Goal: Task Accomplishment & Management: Use online tool/utility

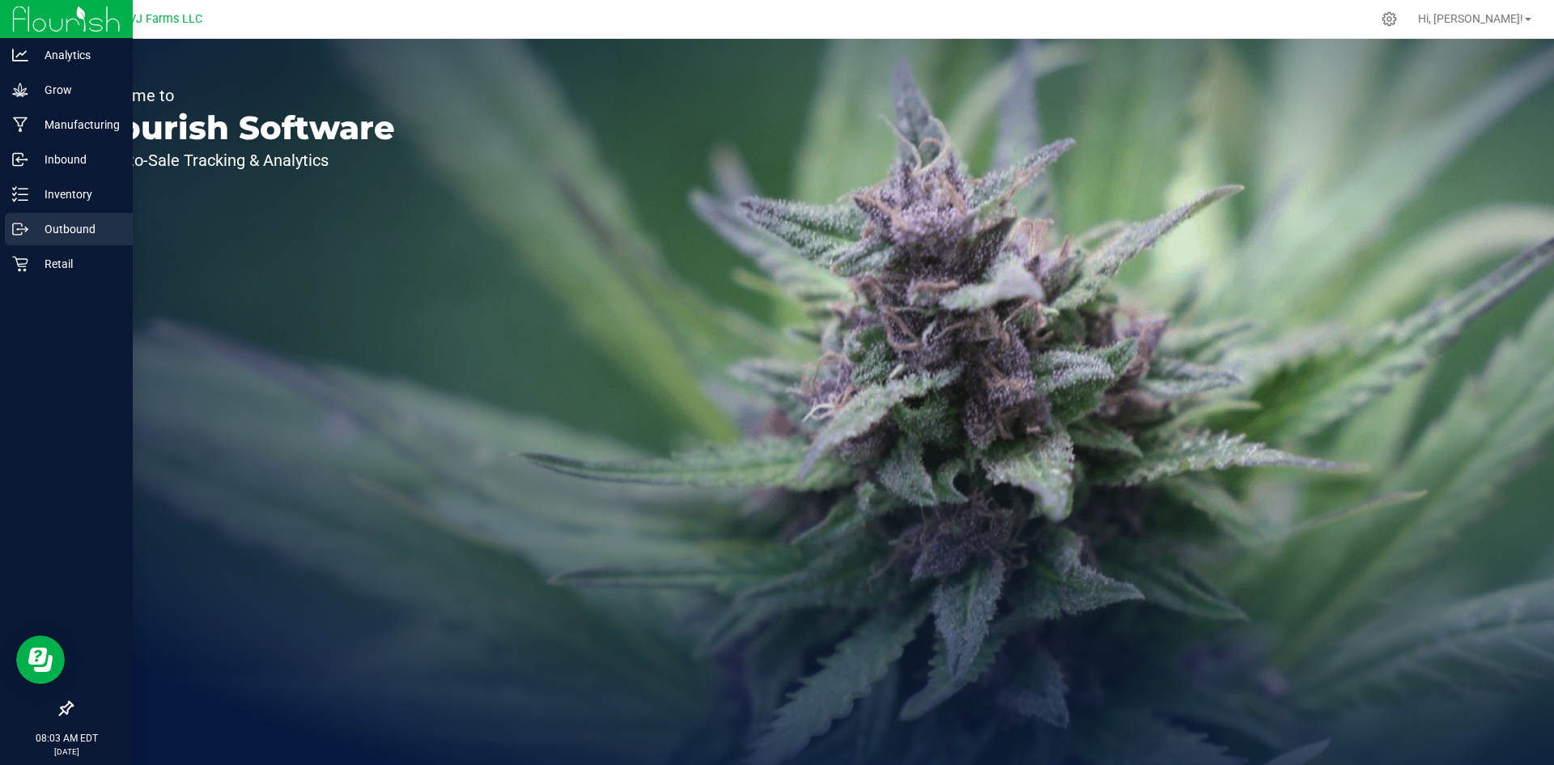
click at [71, 214] on div "Outbound" at bounding box center [69, 229] width 128 height 32
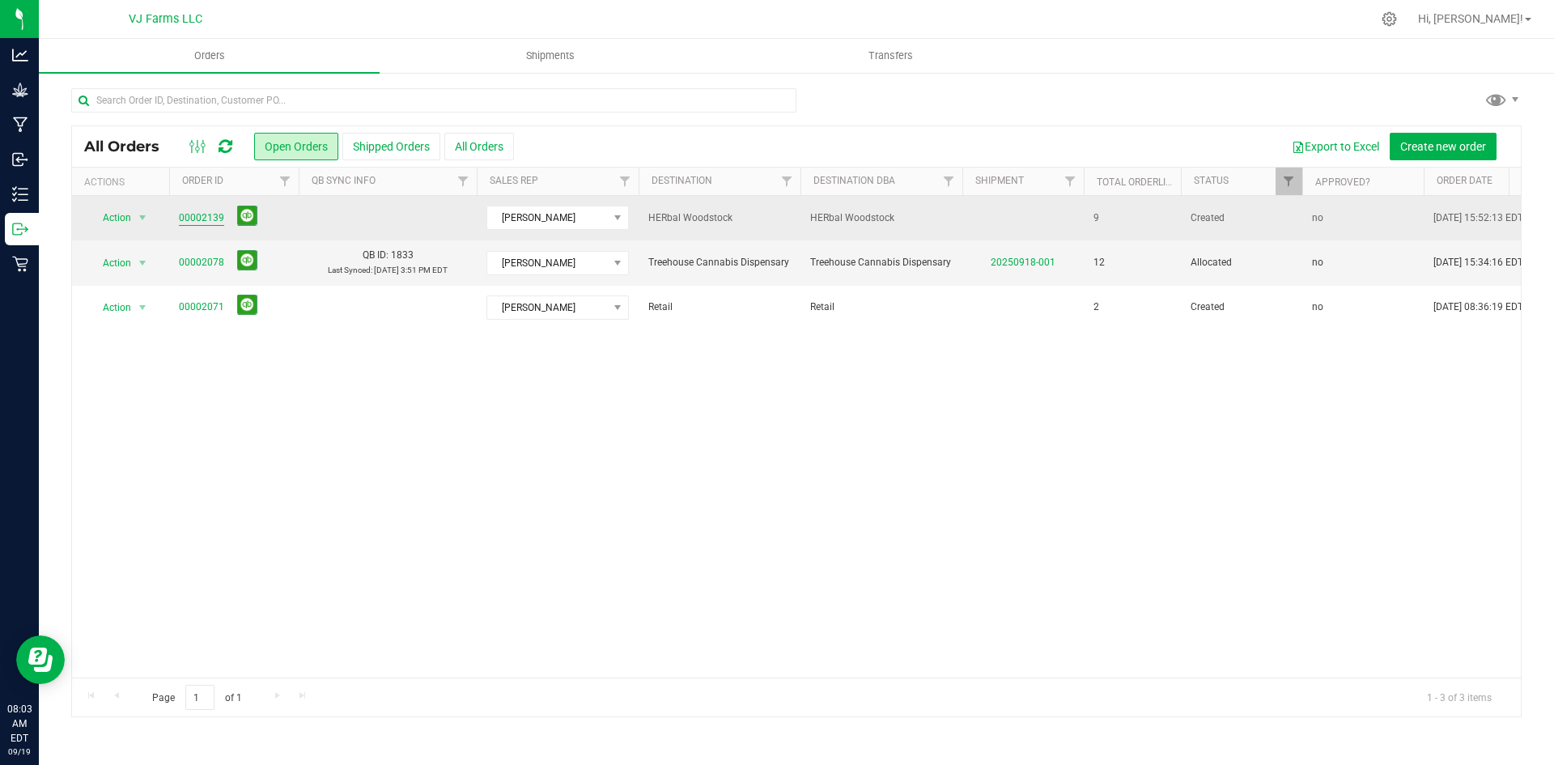
click at [194, 218] on link "00002139" at bounding box center [201, 217] width 45 height 15
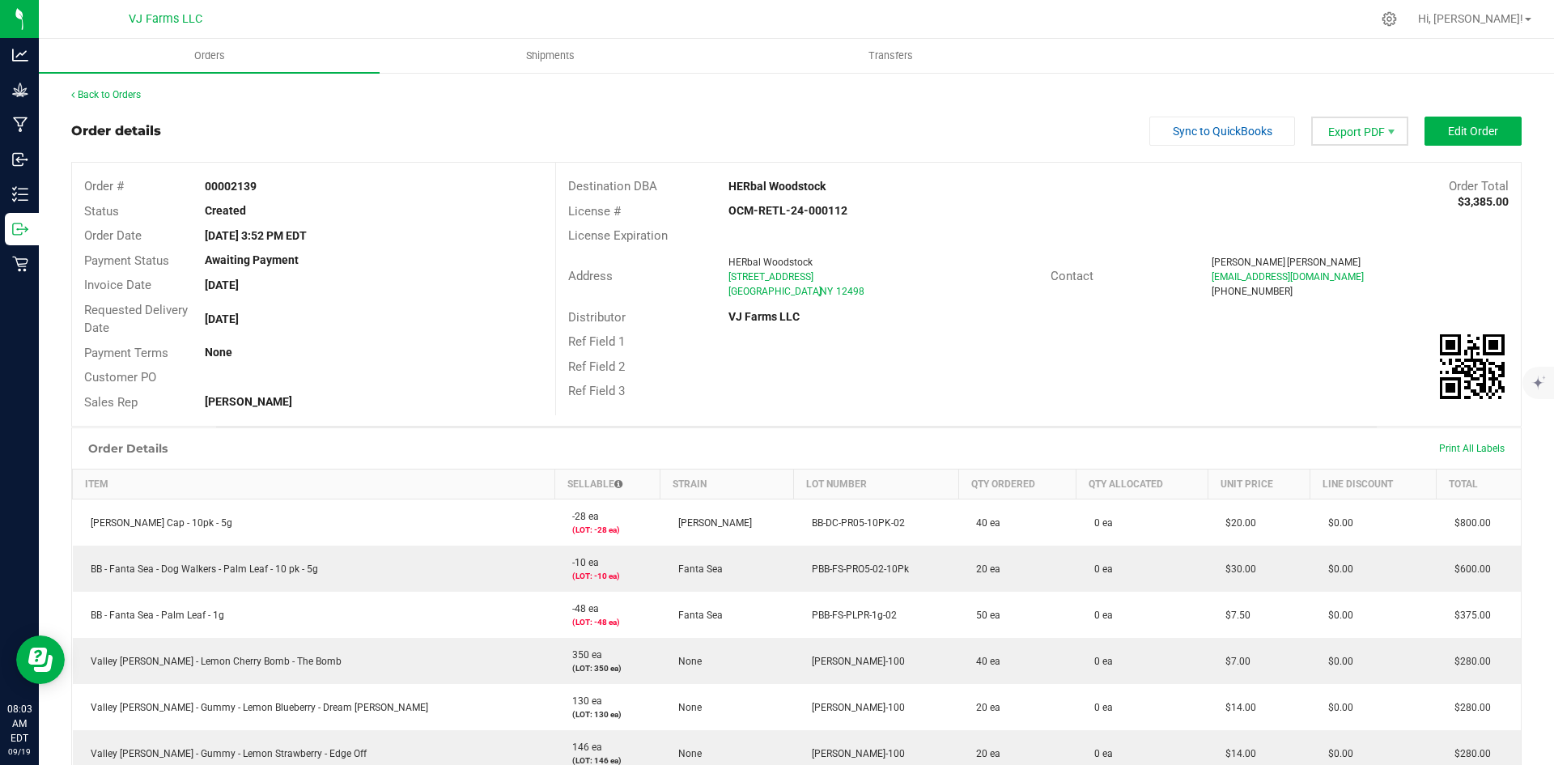
click at [1350, 128] on span "Export PDF" at bounding box center [1359, 131] width 97 height 29
click at [1344, 247] on span "Picking List PDF" at bounding box center [1350, 252] width 100 height 23
click at [533, 51] on span "Shipments" at bounding box center [550, 56] width 92 height 15
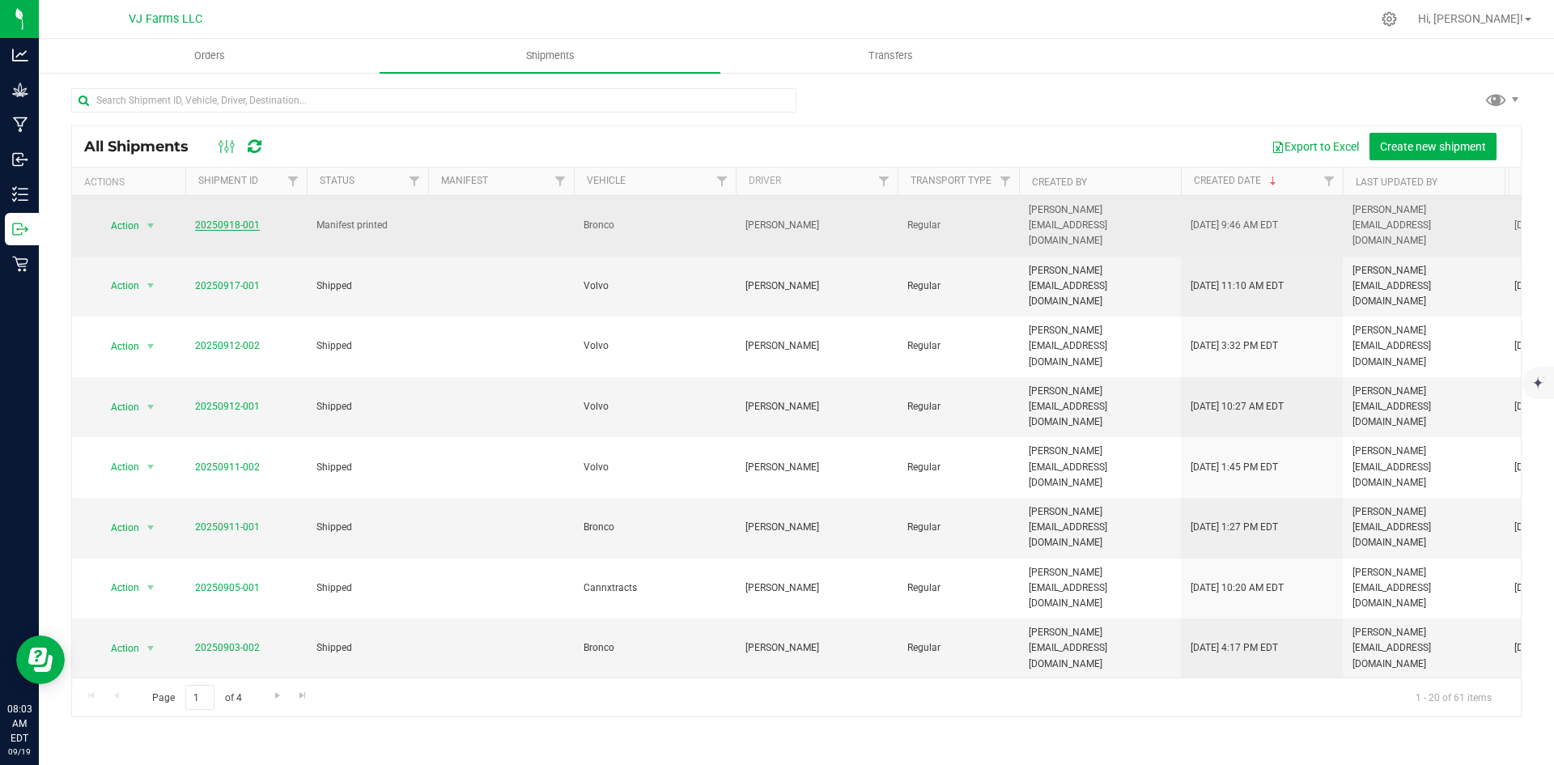
click at [247, 220] on link "20250918-001" at bounding box center [227, 224] width 65 height 11
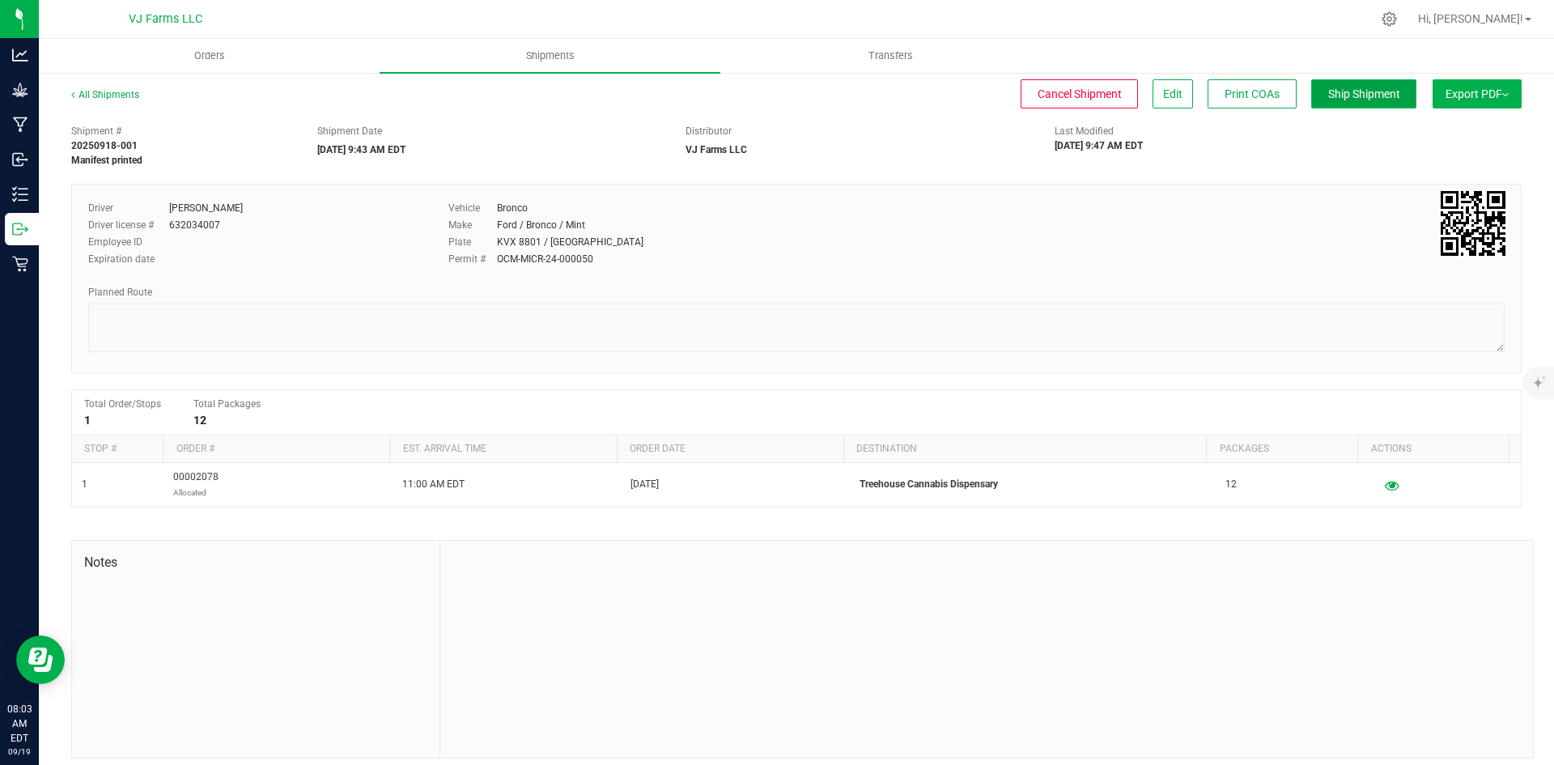
click at [1362, 99] on span "Ship Shipment" at bounding box center [1364, 93] width 72 height 13
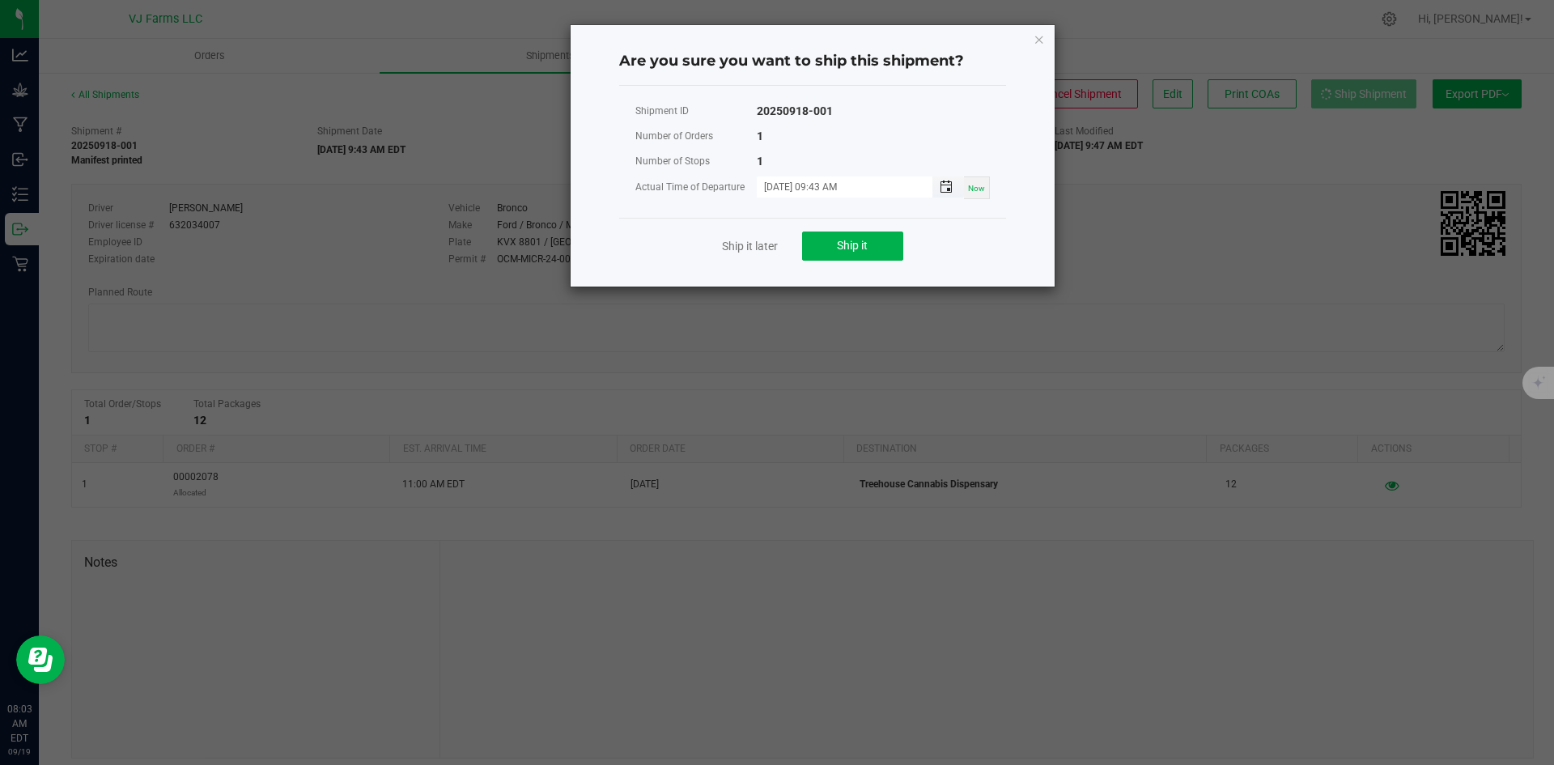
click at [950, 187] on span "Toggle popup" at bounding box center [946, 186] width 13 height 13
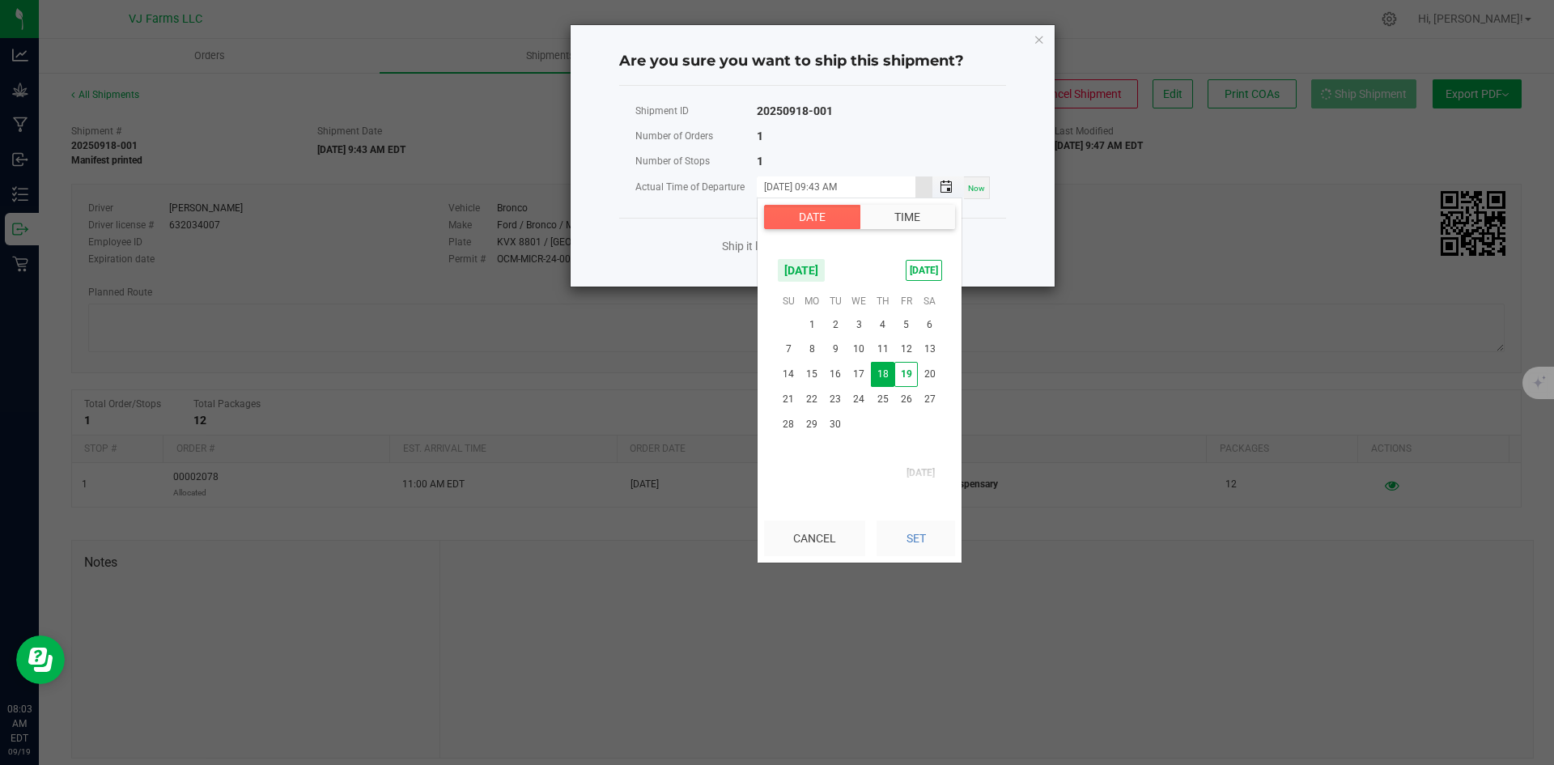
scroll to position [945, 0]
click at [860, 380] on span "17" at bounding box center [858, 374] width 23 height 25
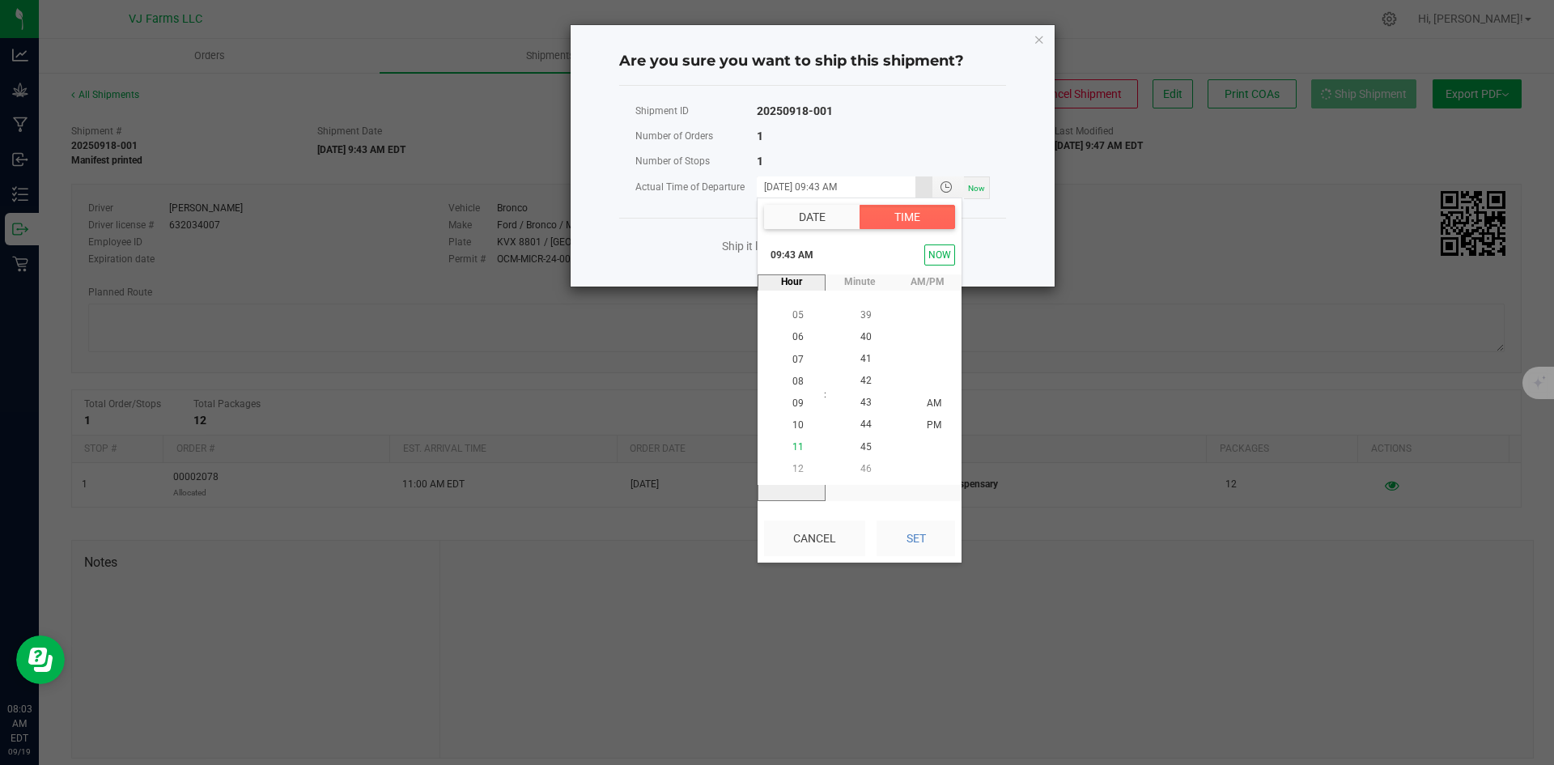
click at [797, 446] on span "11" at bounding box center [797, 447] width 11 height 11
click at [792, 381] on span "10" at bounding box center [797, 381] width 11 height 11
click at [919, 400] on li "AM" at bounding box center [934, 404] width 39 height 22
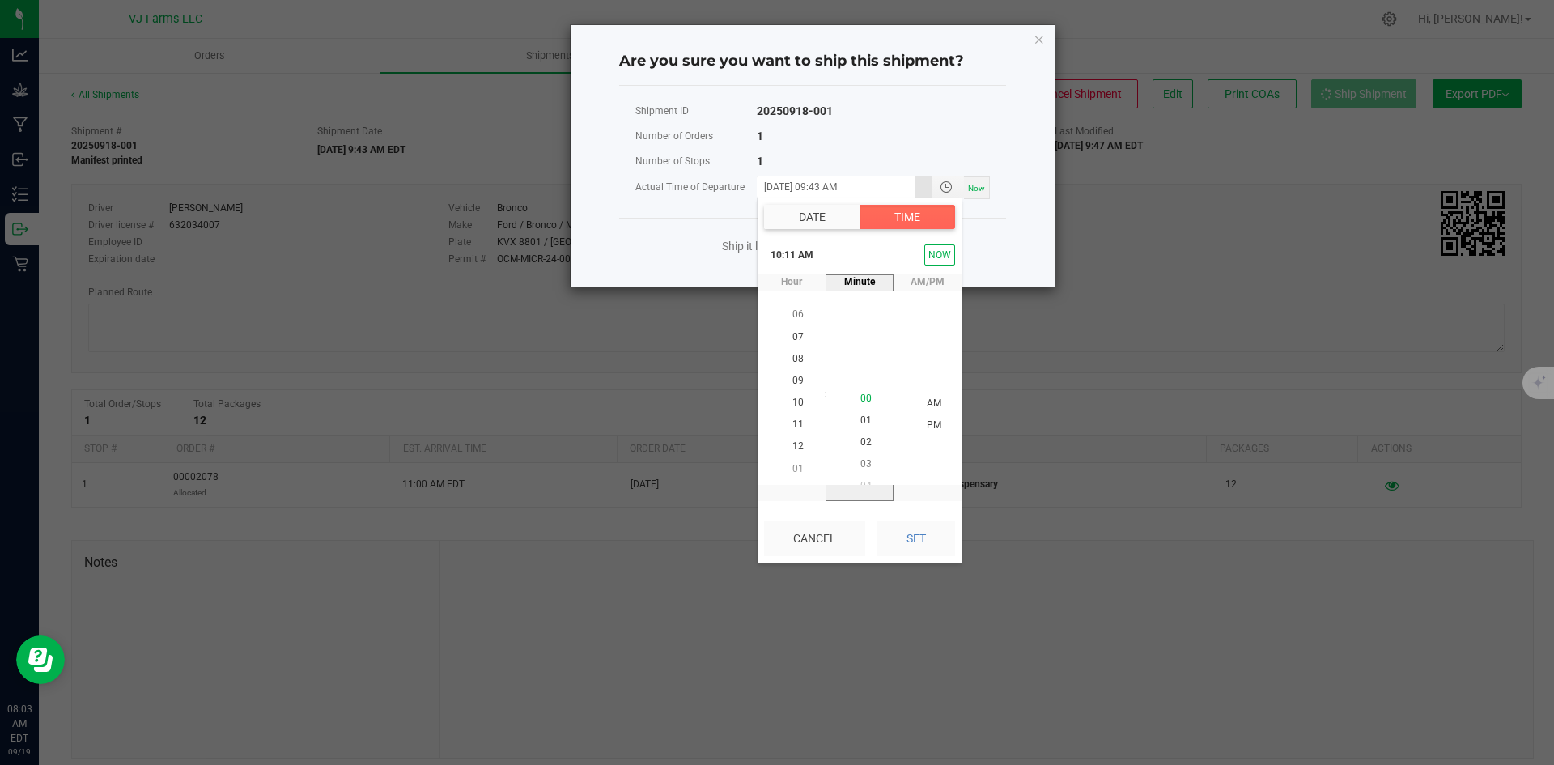
scroll to position [0, 0]
drag, startPoint x: 867, startPoint y: 399, endPoint x: 866, endPoint y: 482, distance: 82.6
click at [867, 400] on li "00" at bounding box center [866, 404] width 39 height 22
click at [925, 546] on button "Set" at bounding box center [916, 538] width 79 height 36
type input "[DATE] 10:00 AM"
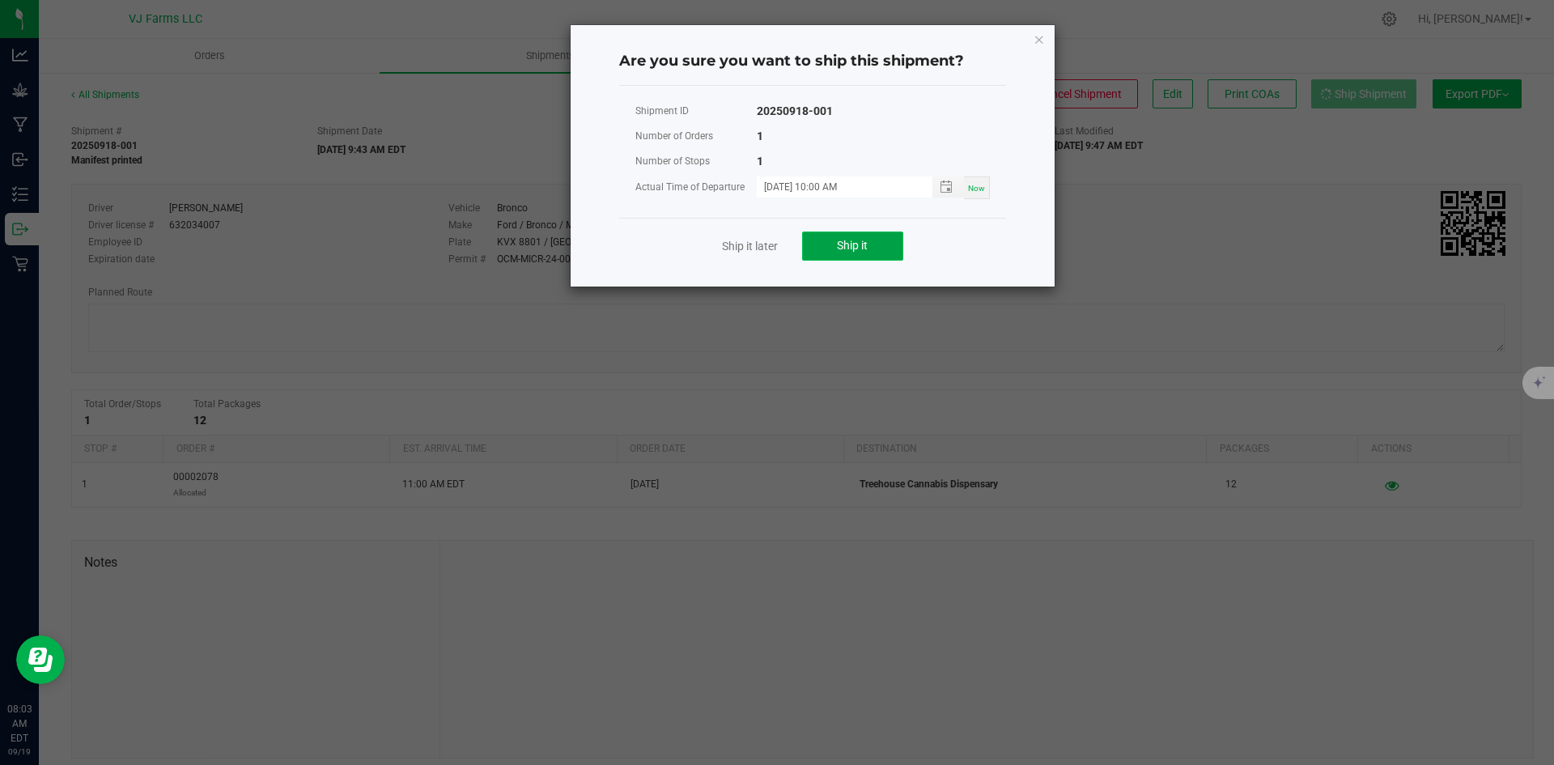
click at [868, 244] on span "Ship it" at bounding box center [852, 245] width 31 height 13
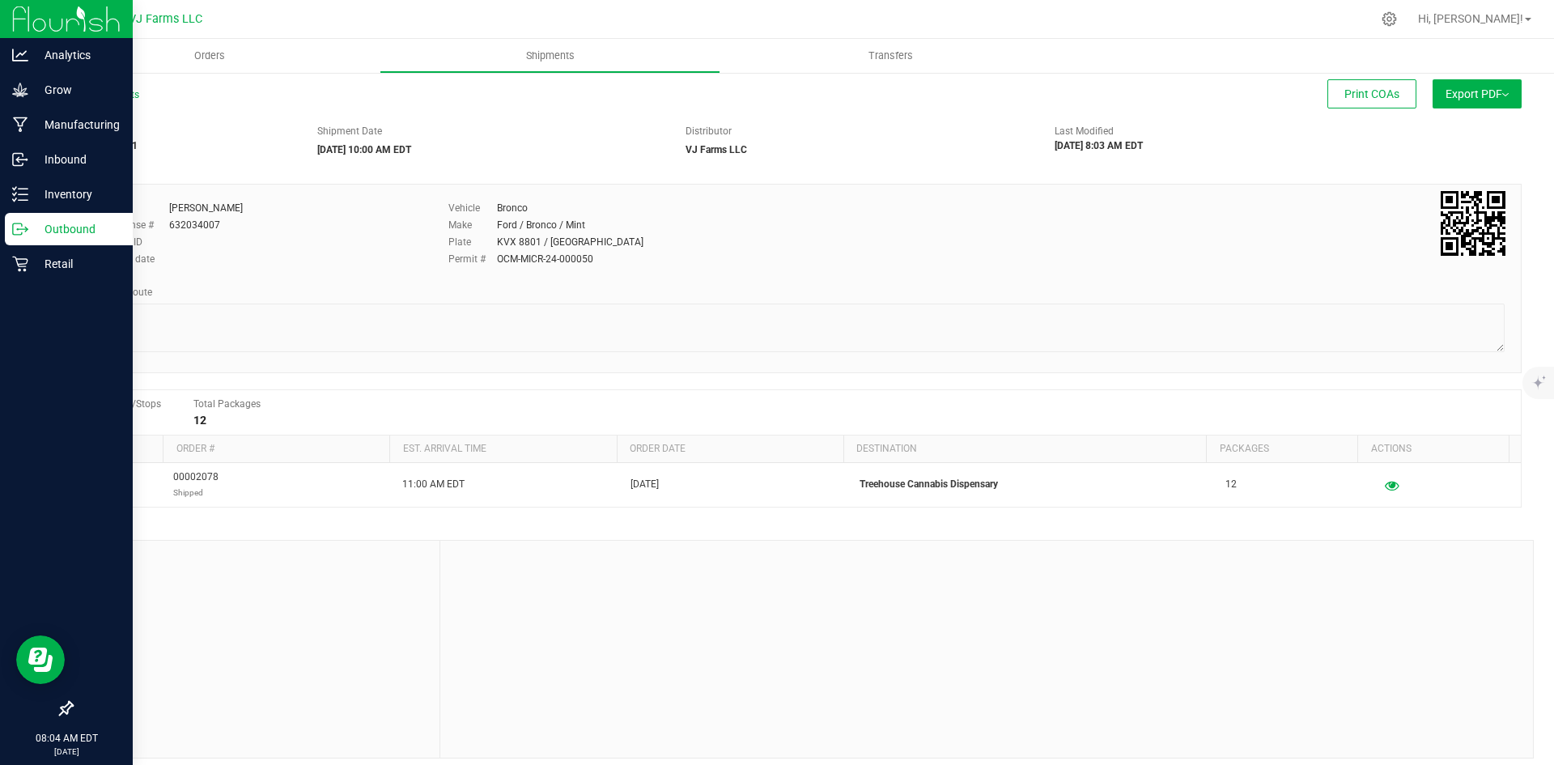
click at [85, 237] on p "Outbound" at bounding box center [76, 228] width 97 height 19
